Goal: Task Accomplishment & Management: Understand process/instructions

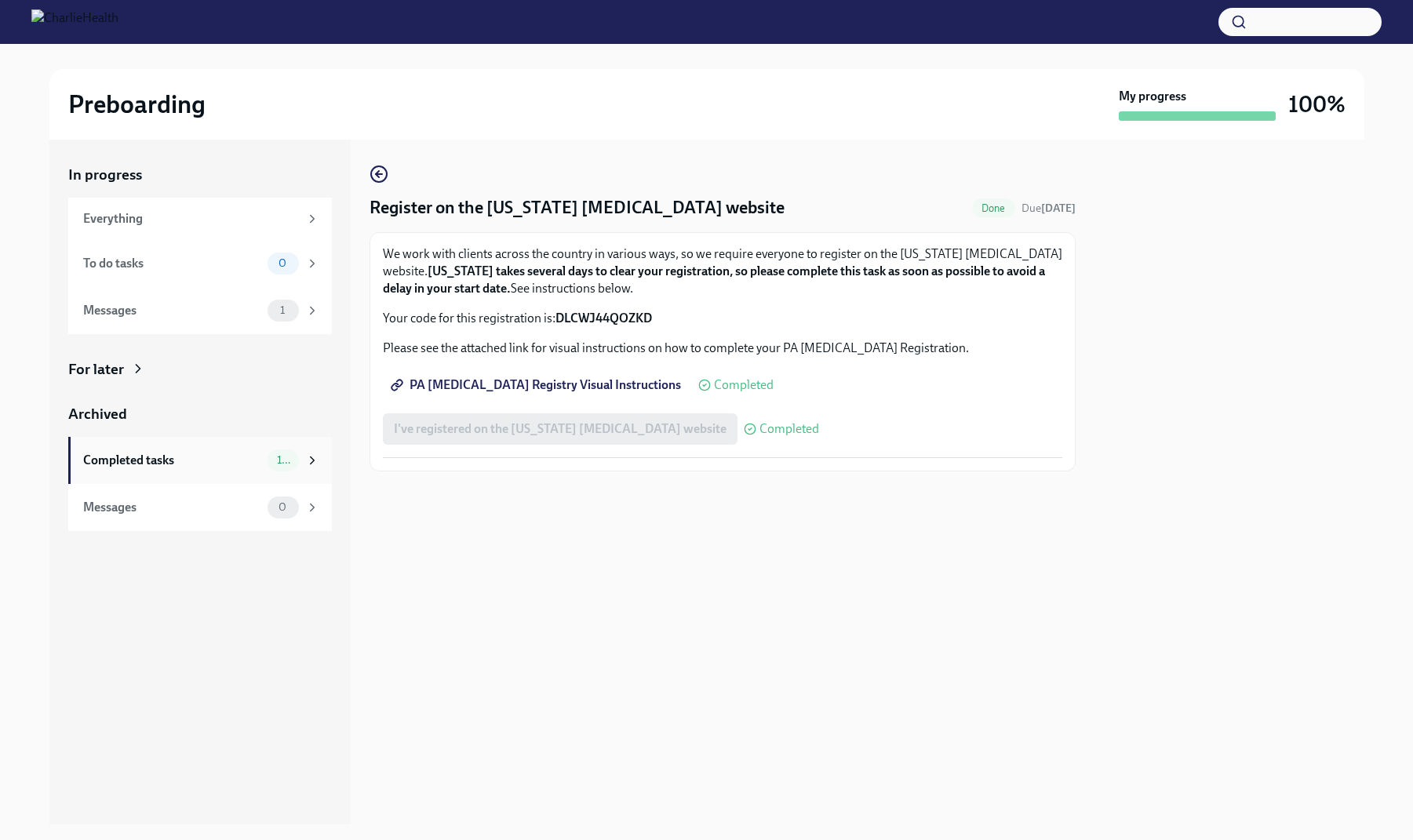
click at [224, 452] on div "Completed tasks" at bounding box center [172, 460] width 178 height 17
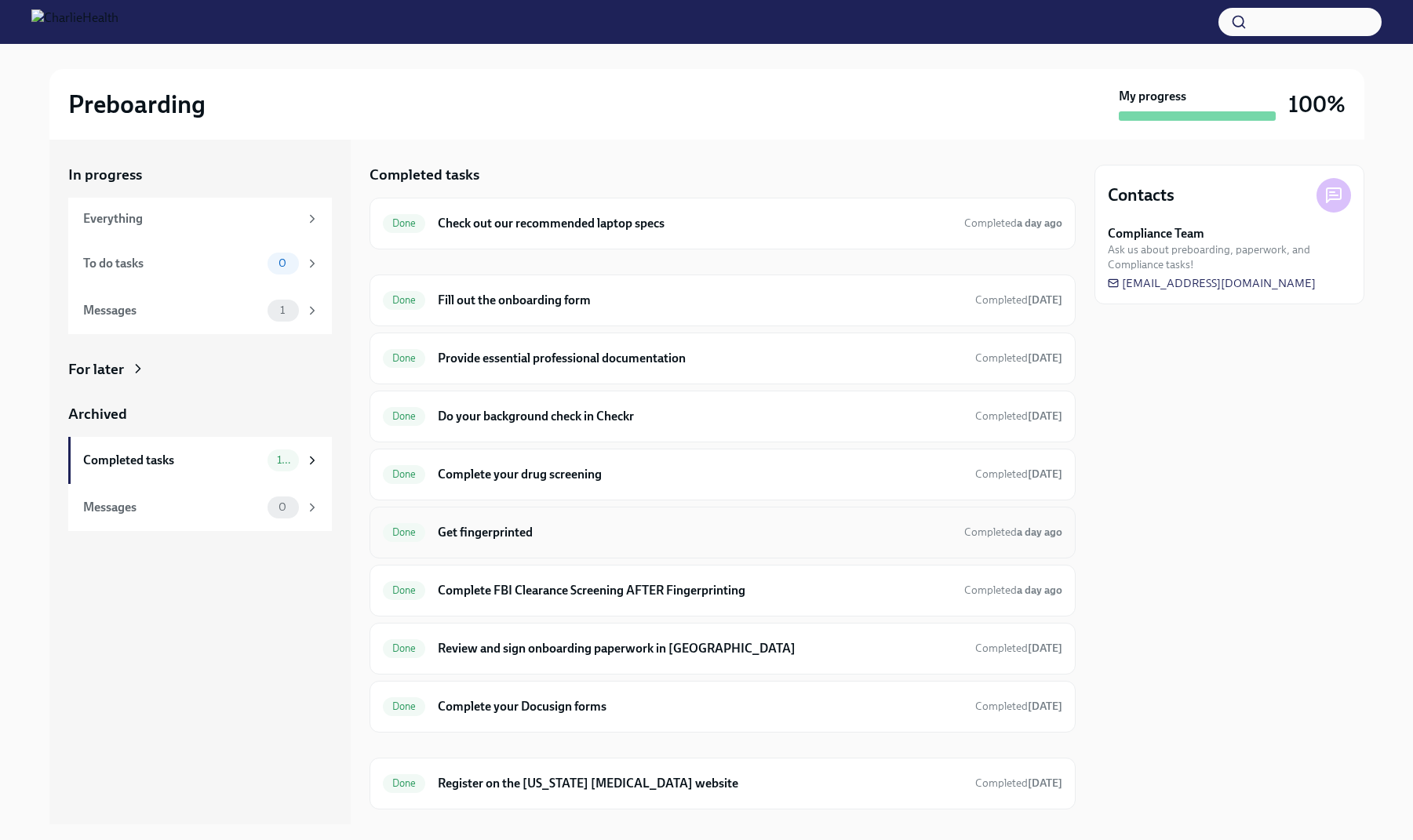
scroll to position [34, 0]
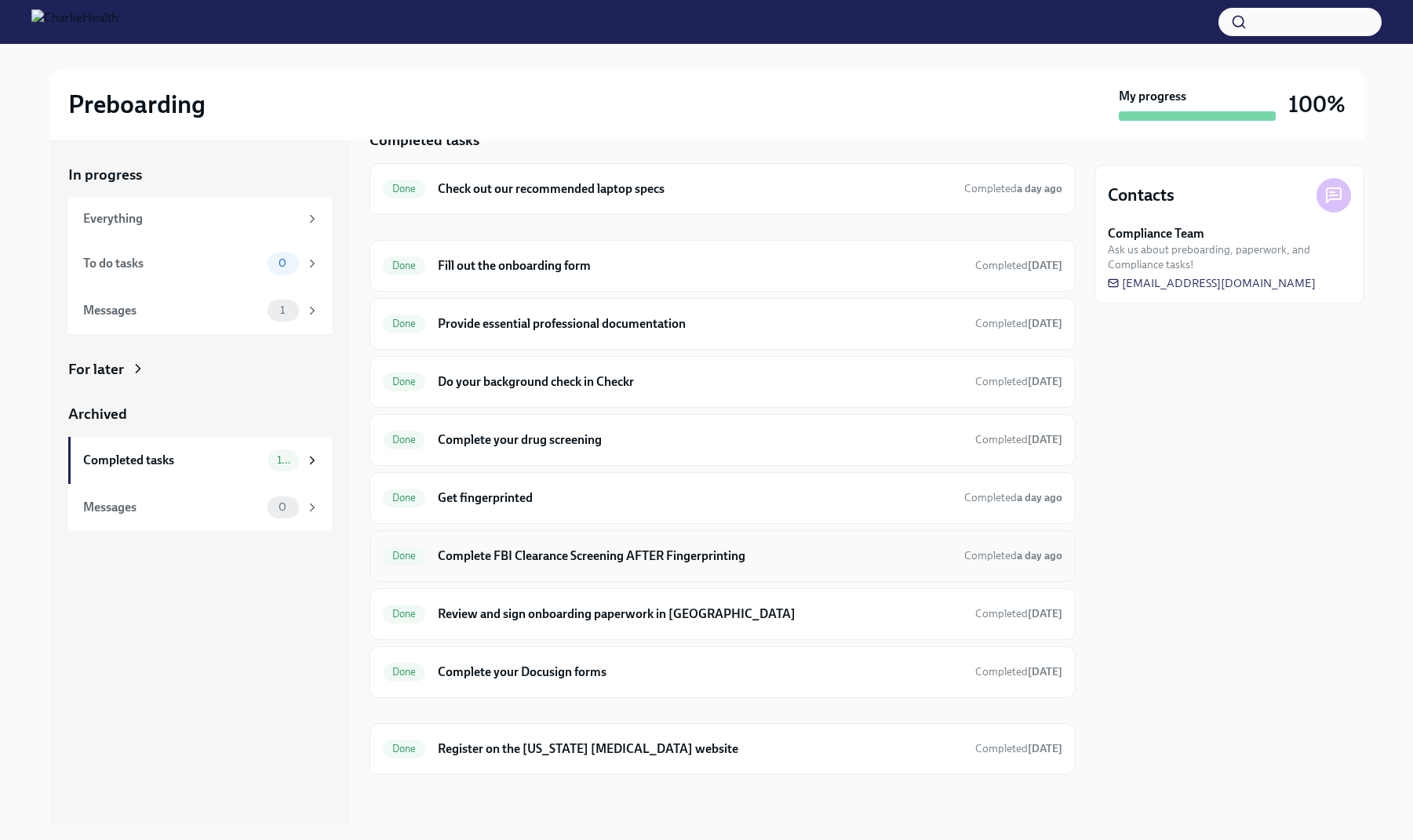
click at [781, 552] on h6 "Complete FBI Clearance Screening AFTER Fingerprinting" at bounding box center [694, 556] width 513 height 17
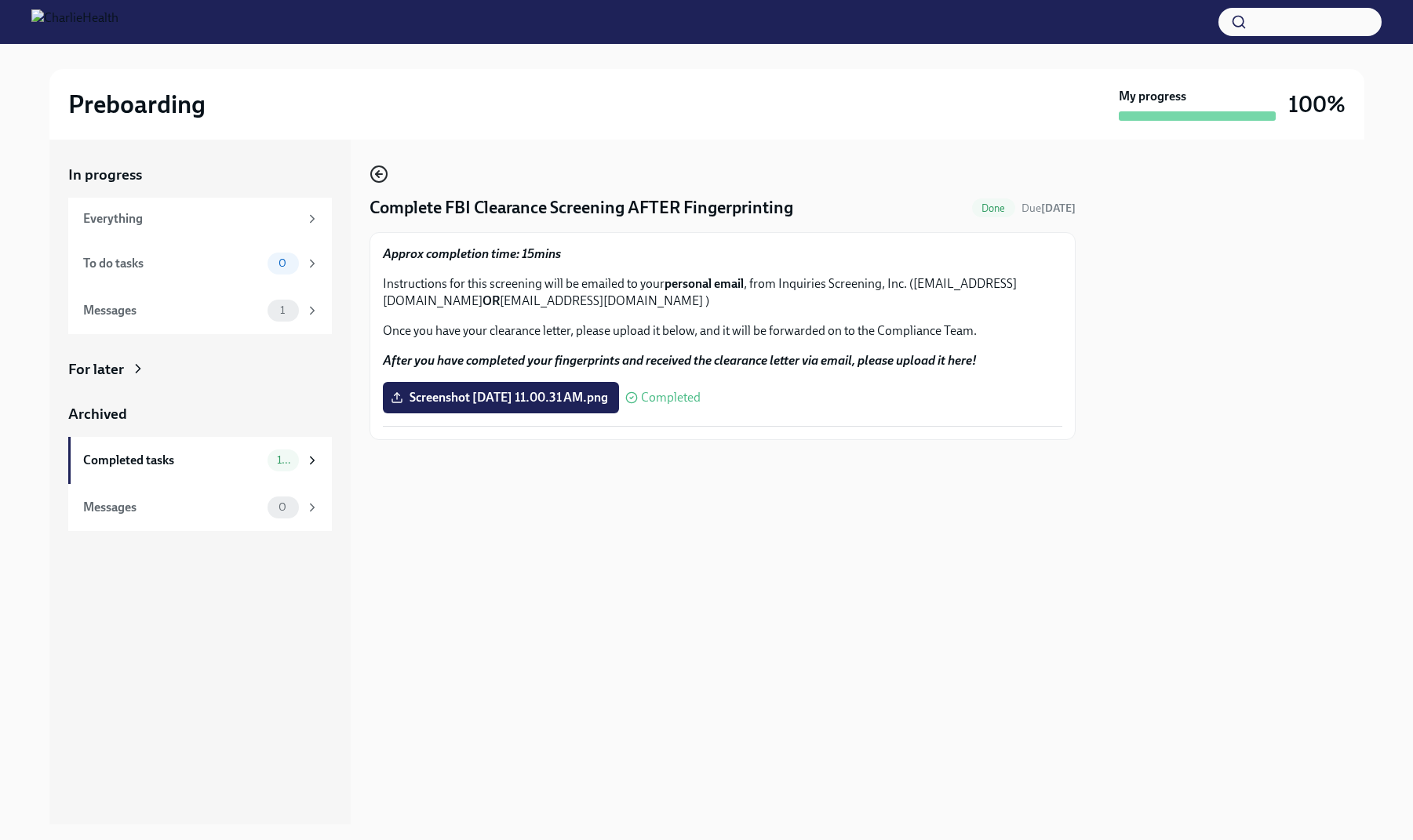
click at [374, 178] on icon "button" at bounding box center [379, 174] width 19 height 19
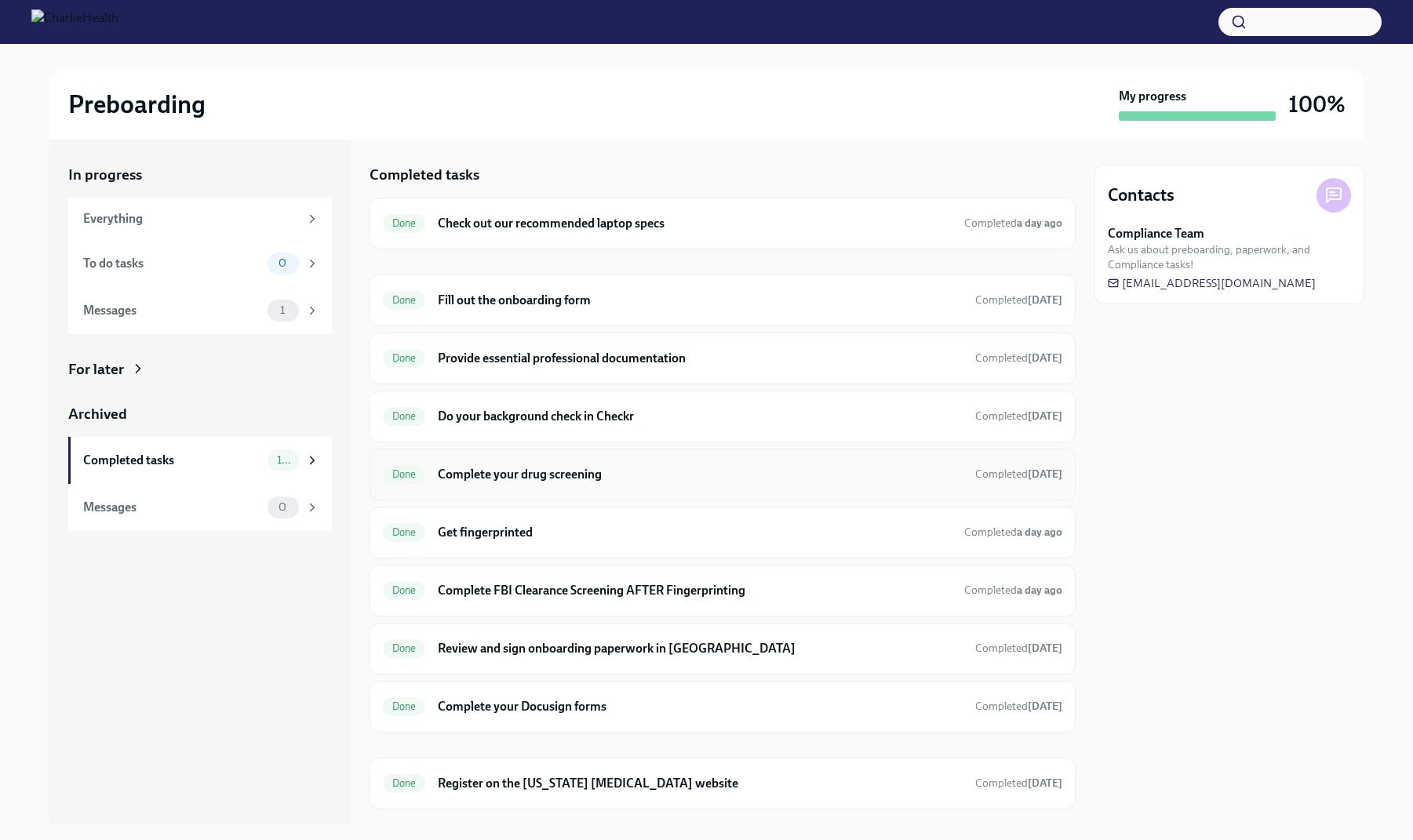
scroll to position [34, 0]
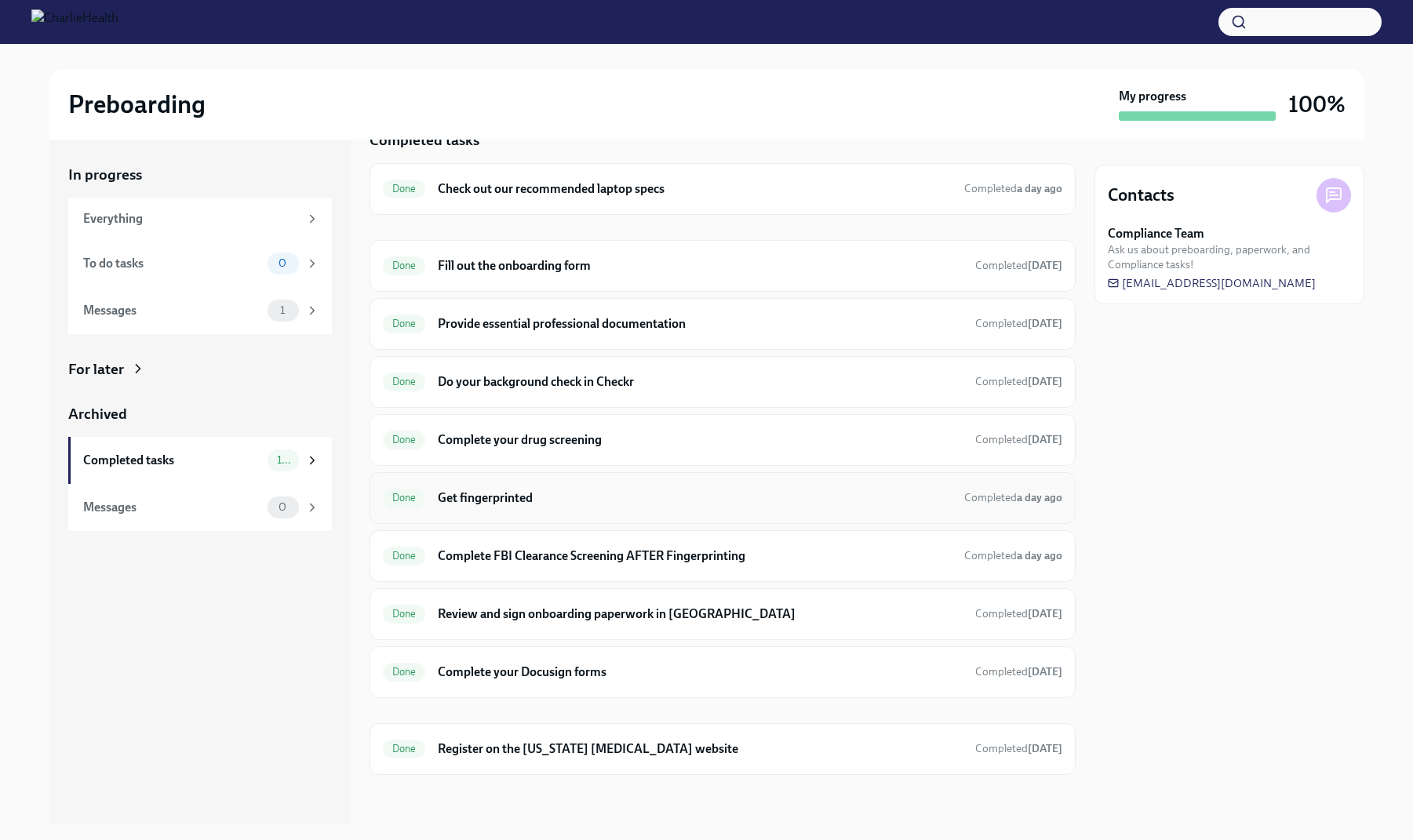
click at [597, 497] on h6 "Get fingerprinted" at bounding box center [694, 497] width 513 height 17
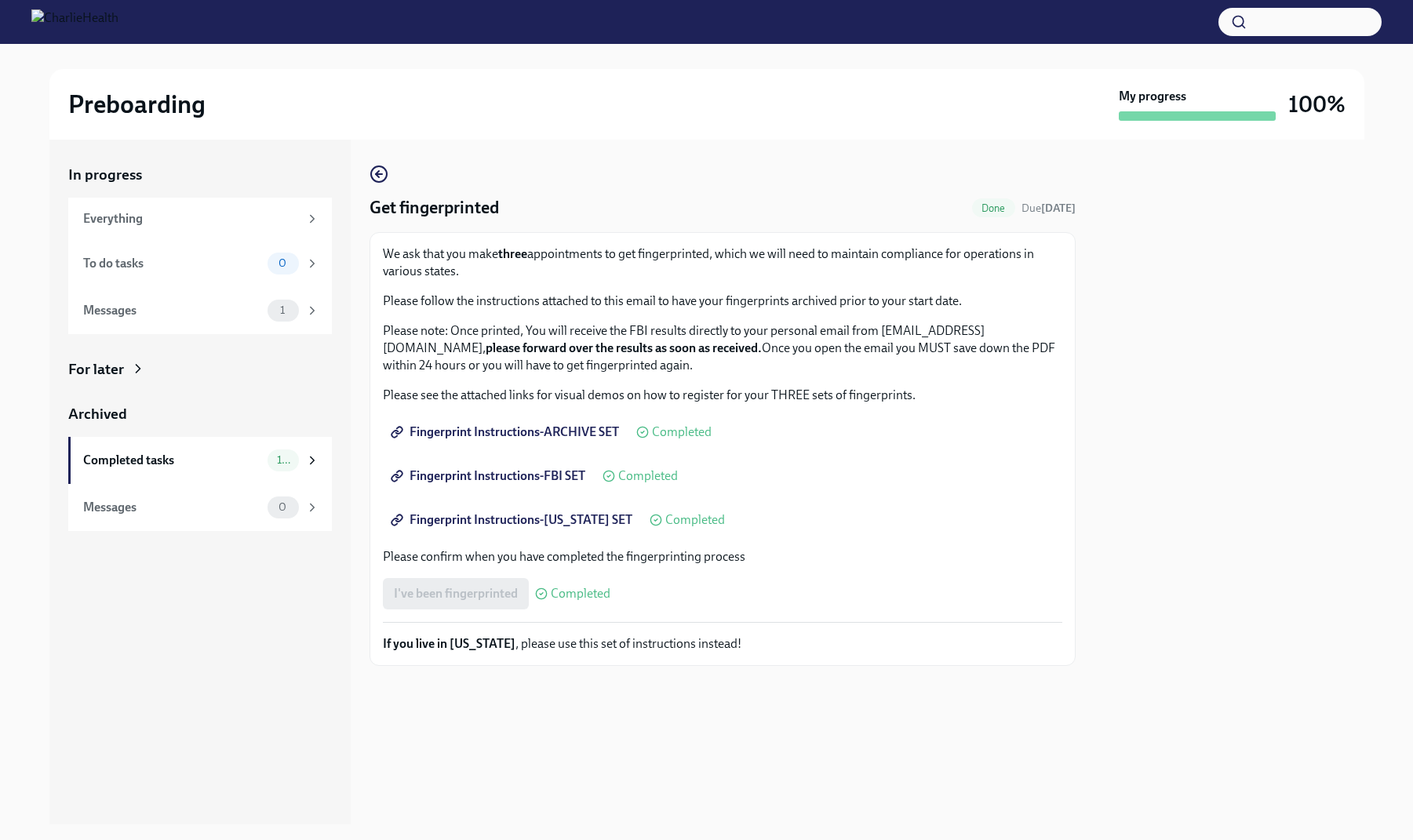
click at [569, 474] on span "Fingerprint Instructions-FBI SET" at bounding box center [489, 476] width 191 height 16
click at [678, 530] on div "Fingerprint Instructions-[US_STATE] SET Completed" at bounding box center [553, 520] width 342 height 32
click at [529, 473] on span "Fingerprint Instructions-FBI SET" at bounding box center [489, 476] width 191 height 16
click at [561, 529] on link "Fingerprint Instructions-[US_STATE] SET" at bounding box center [513, 520] width 260 height 32
